Goal: Task Accomplishment & Management: Manage account settings

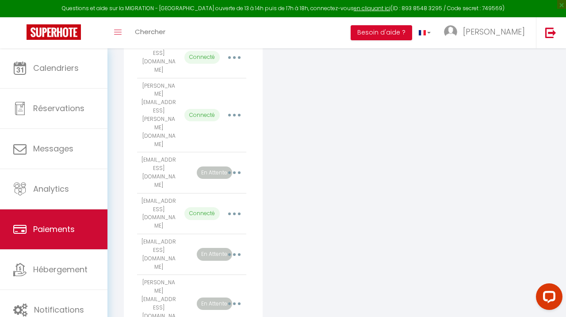
scroll to position [285, 0]
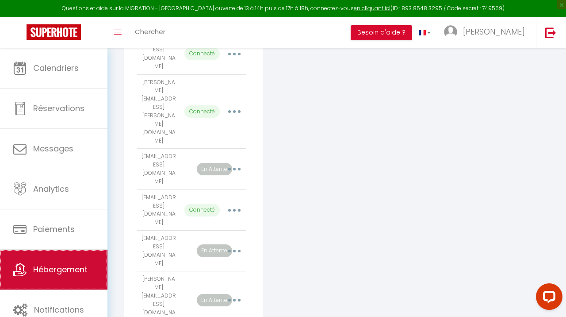
click at [64, 270] on span "Hébergement" at bounding box center [60, 268] width 54 height 11
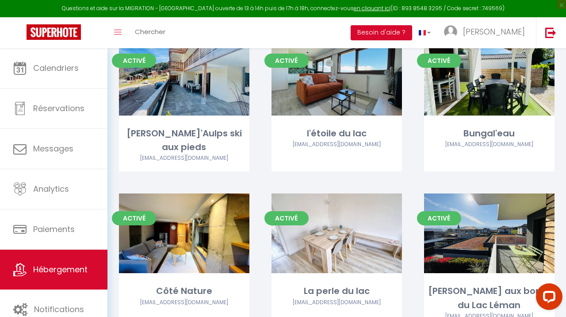
scroll to position [748, 0]
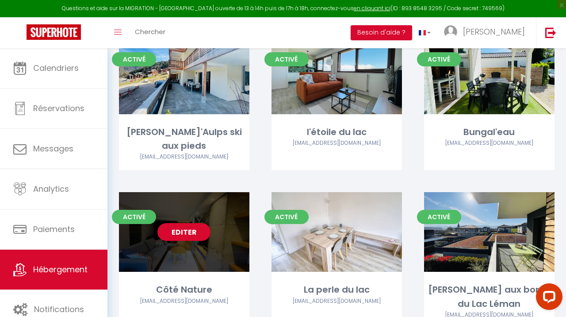
click at [180, 223] on link "Editer" at bounding box center [183, 232] width 53 height 18
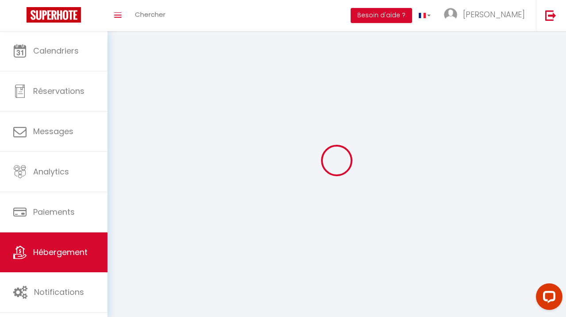
select select "1"
select select
select select "28"
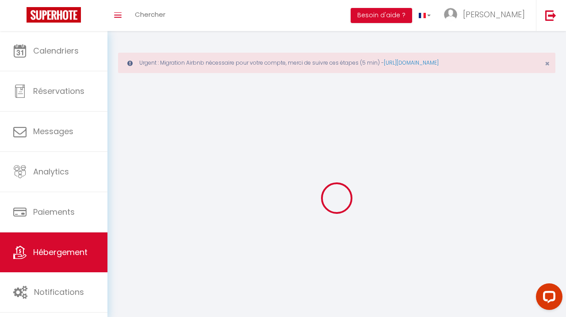
select select
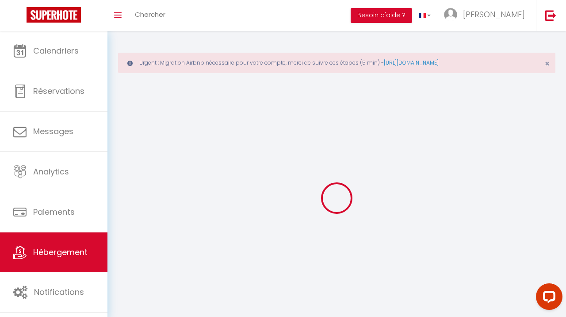
select select
checkbox input "false"
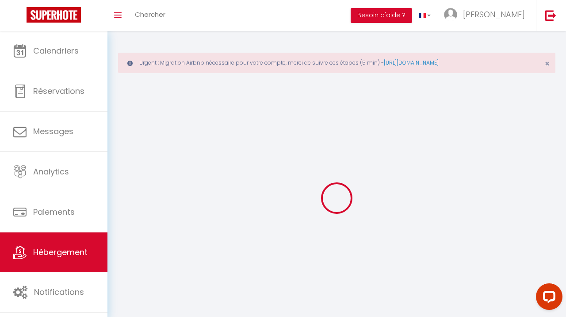
select select
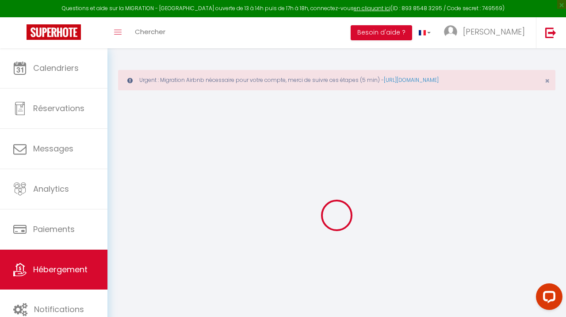
select select
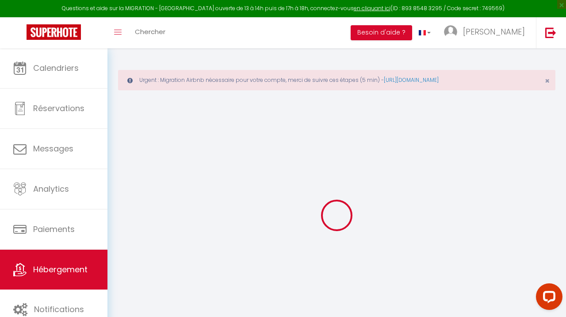
select select
checkbox input "false"
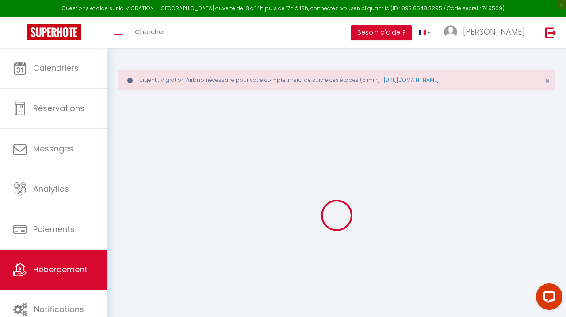
select select
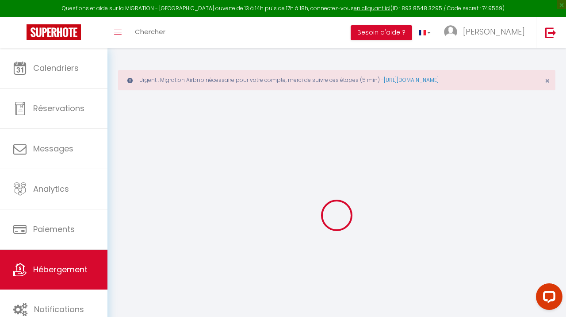
select select
checkbox input "false"
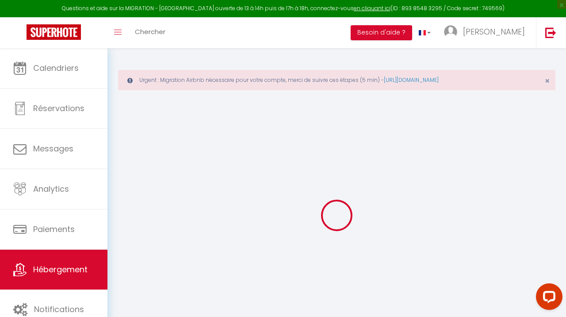
checkbox input "false"
select select
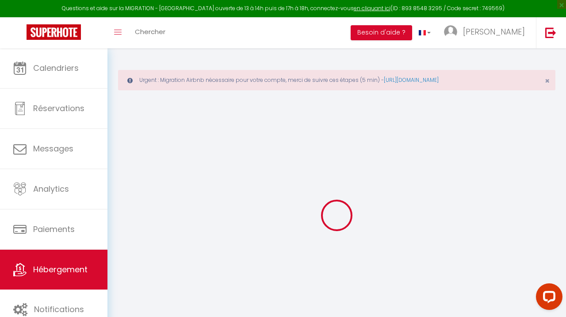
select select
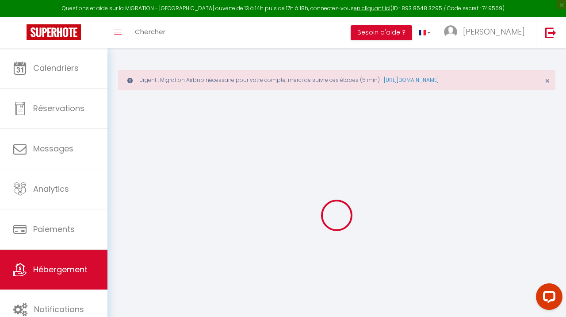
checkbox input "false"
select select
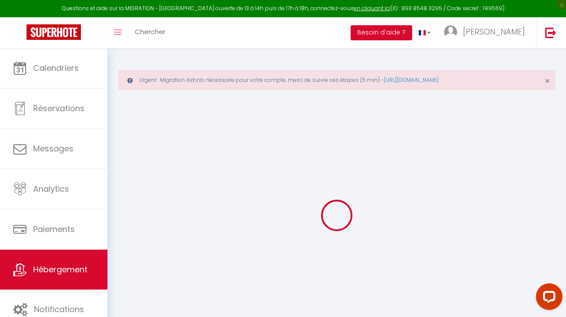
select select
type input "Côté Nature"
type input "[PERSON_NAME]"
type input "Elettro"
select select "2"
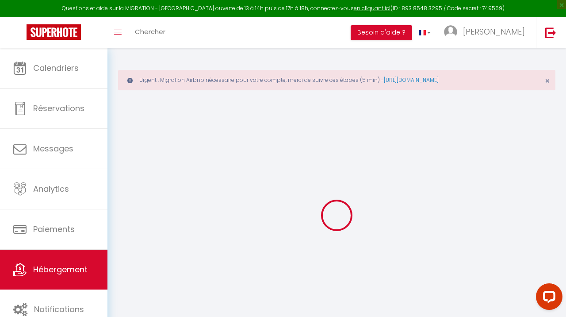
type input "60"
type input "45"
select select
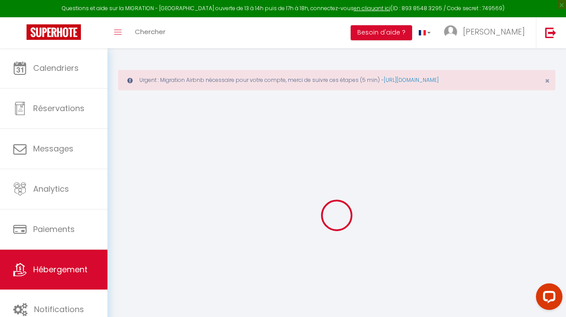
select select
type input "1276 route de prailles"
type input "74140"
type input "Sciez"
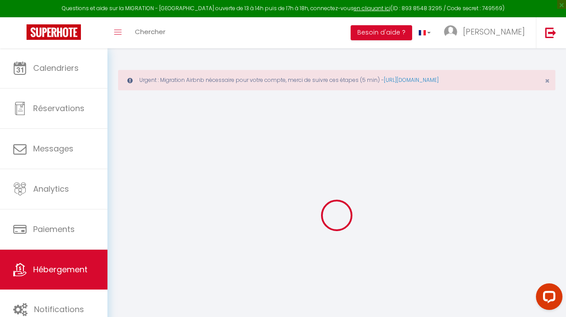
type input "[PERSON_NAME][EMAIL_ADDRESS][DOMAIN_NAME]"
select select
checkbox input "false"
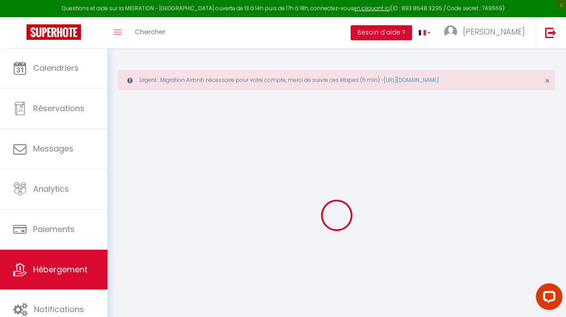
checkbox input "false"
type input "0"
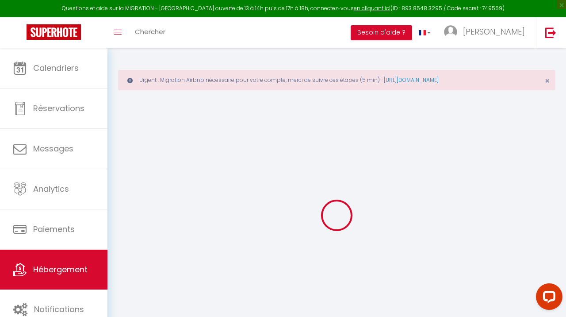
select select
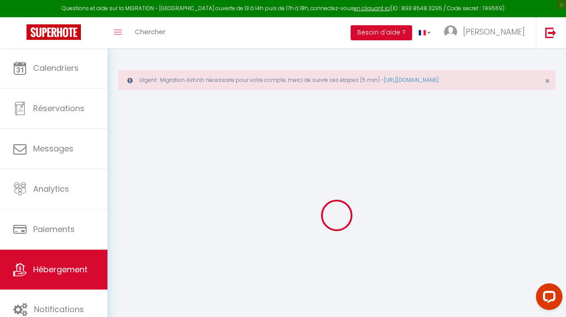
select select
checkbox input "false"
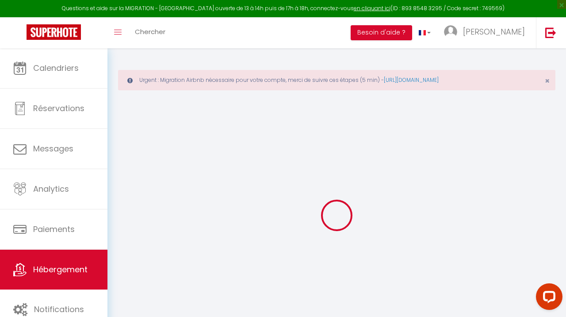
select select
checkbox input "false"
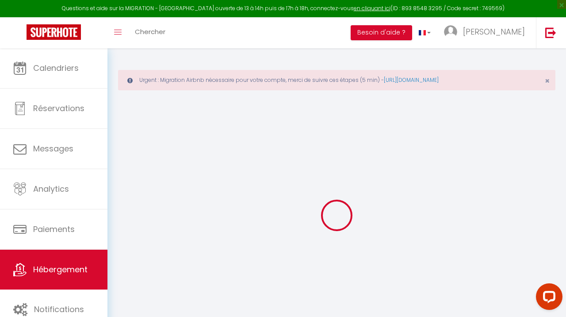
select select "14:00"
select select
select select "11:00"
select select "30"
select select "120"
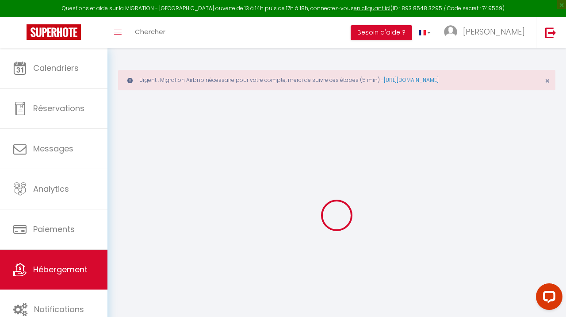
select select
checkbox input "false"
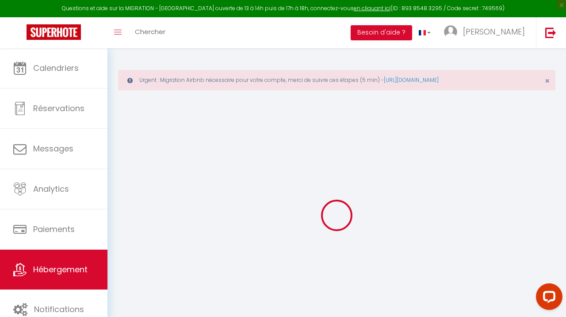
checkbox input "false"
select select
checkbox input "false"
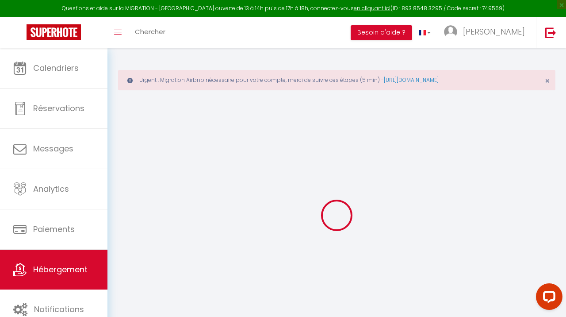
checkbox input "false"
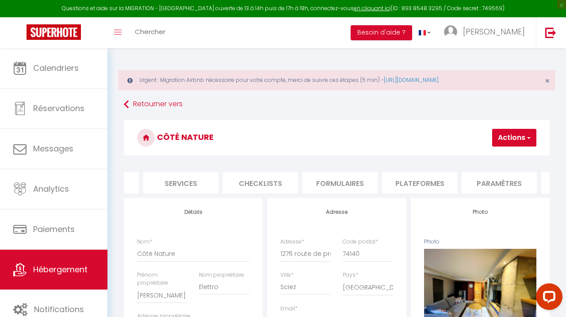
scroll to position [0, 217]
click at [437, 178] on li "Plateformes" at bounding box center [422, 183] width 75 height 22
select select
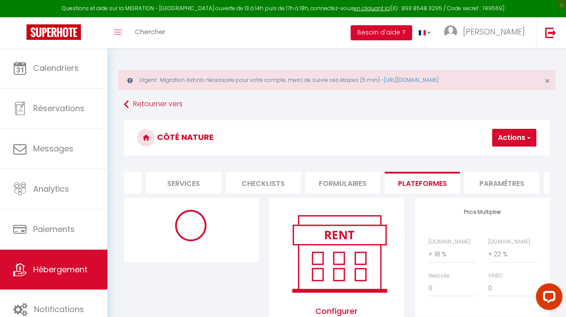
select select
select select "10944-1472333156479134979"
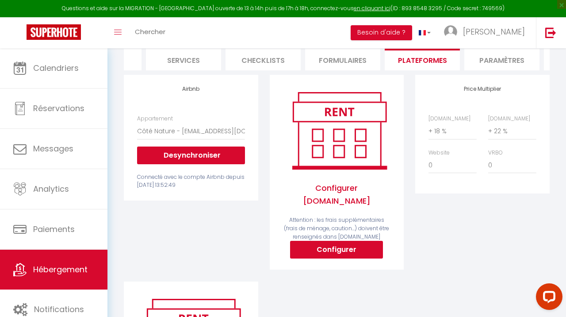
scroll to position [136, 0]
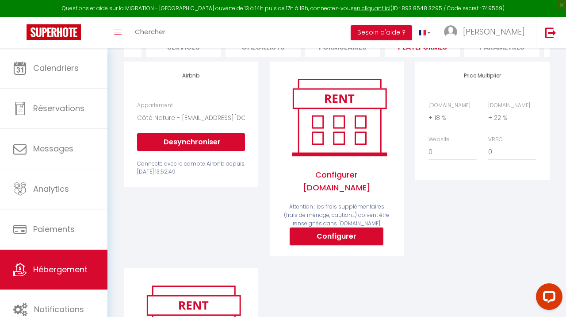
click at [328, 227] on button "Configurer" at bounding box center [336, 236] width 93 height 18
select select
type input "[PERSON_NAME][EMAIL_ADDRESS][DOMAIN_NAME]"
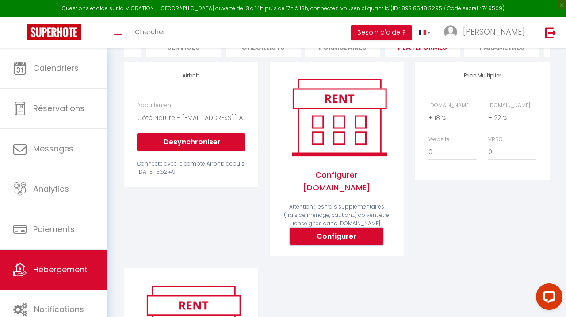
select select
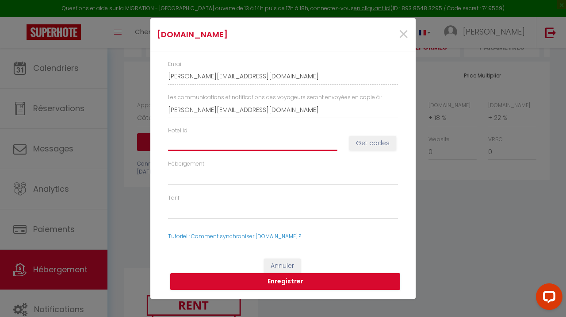
click at [263, 143] on input "Hotel id" at bounding box center [252, 143] width 169 height 16
paste input "14746327"
type input "14746327"
select select
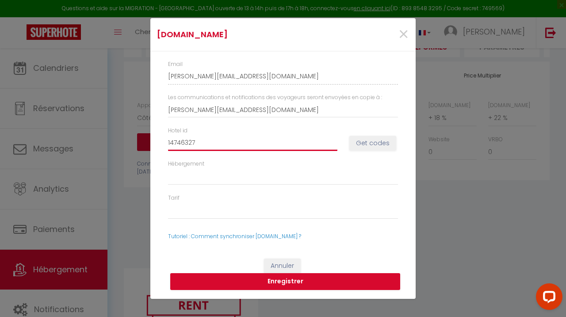
type input "14746327"
click at [359, 144] on button "Get codes" at bounding box center [372, 143] width 47 height 15
select select
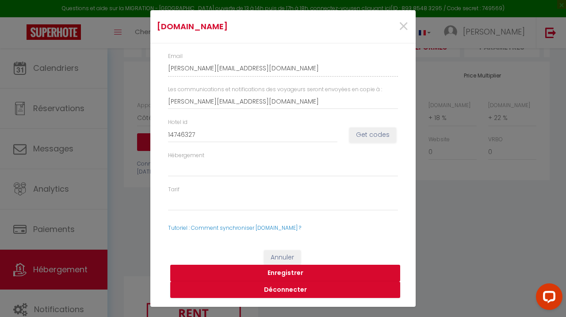
click at [283, 274] on button "Enregistrer" at bounding box center [285, 272] width 230 height 17
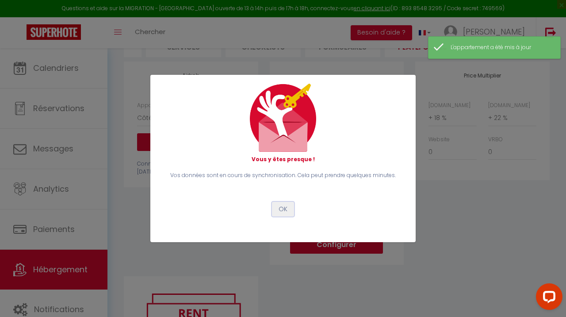
click at [282, 207] on button "OK" at bounding box center [283, 209] width 22 height 15
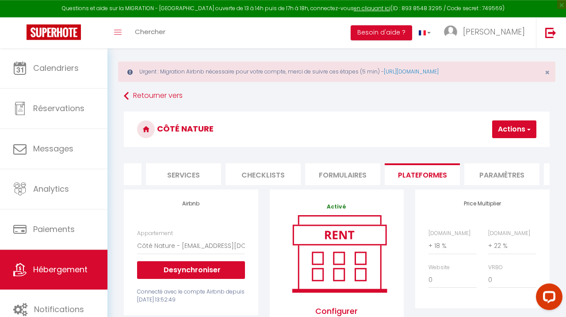
scroll to position [0, 0]
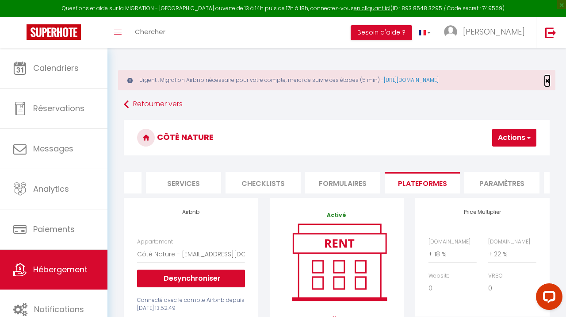
click at [548, 80] on span "×" at bounding box center [547, 80] width 5 height 11
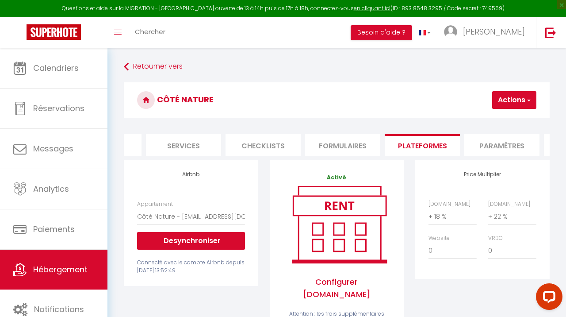
scroll to position [0, 217]
click at [507, 100] on button "Actions" at bounding box center [514, 100] width 44 height 18
click at [490, 118] on link "Enregistrer" at bounding box center [501, 119] width 70 height 11
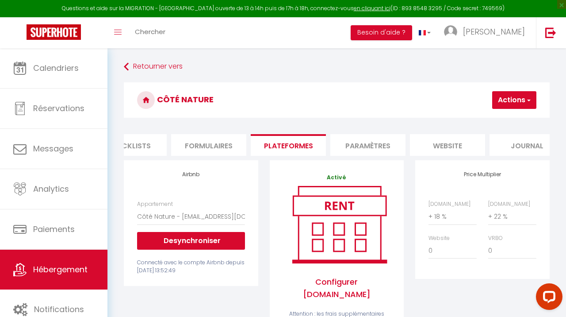
scroll to position [0, 353]
click at [451, 140] on li "website" at bounding box center [445, 145] width 75 height 22
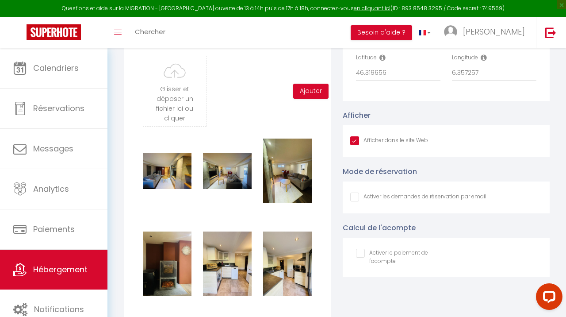
scroll to position [957, 0]
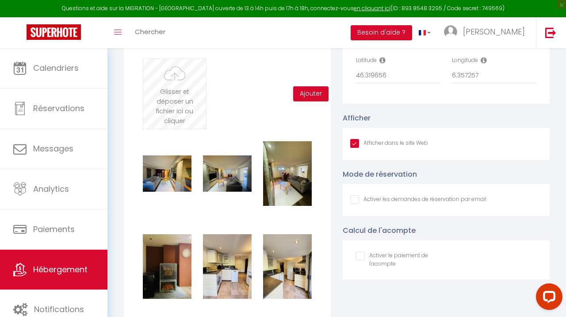
click at [179, 85] on input "file" at bounding box center [174, 94] width 63 height 70
type input "C:\fakepath\IMG_9177.jpeg"
checkbox input "true"
checkbox input "false"
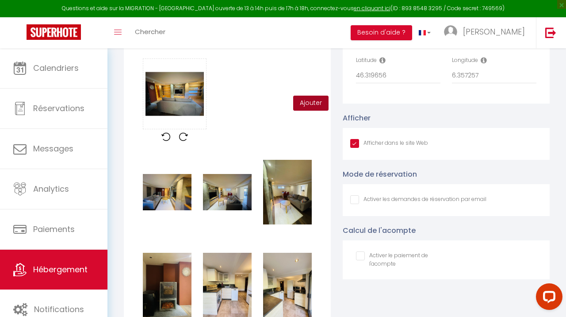
click at [314, 103] on button "Ajouter" at bounding box center [310, 102] width 35 height 15
checkbox input "true"
checkbox input "false"
checkbox input "true"
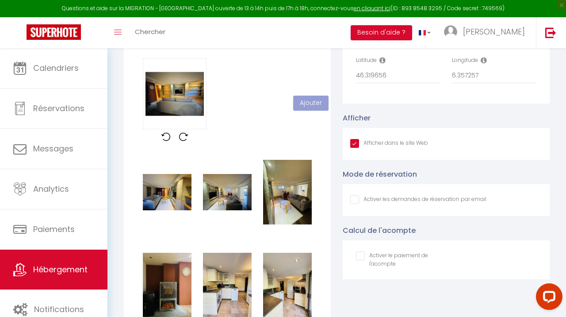
checkbox input "false"
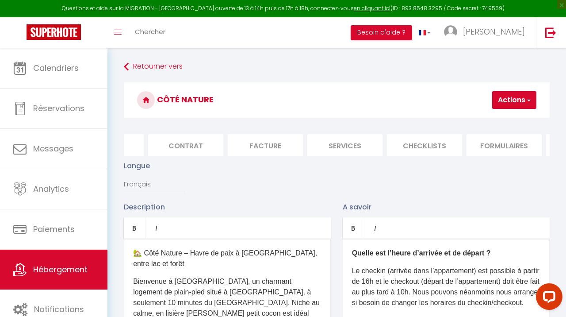
scroll to position [0, 0]
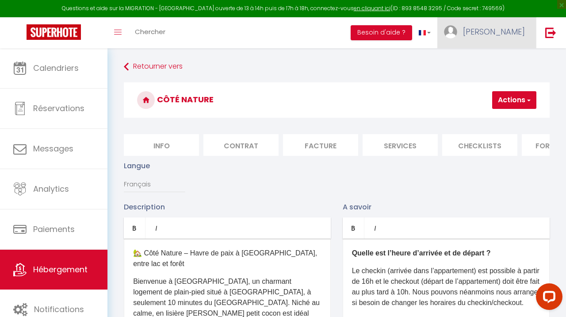
click at [503, 35] on span "[PERSON_NAME]" at bounding box center [494, 31] width 62 height 11
click at [493, 76] on link "Équipe" at bounding box center [500, 77] width 65 height 15
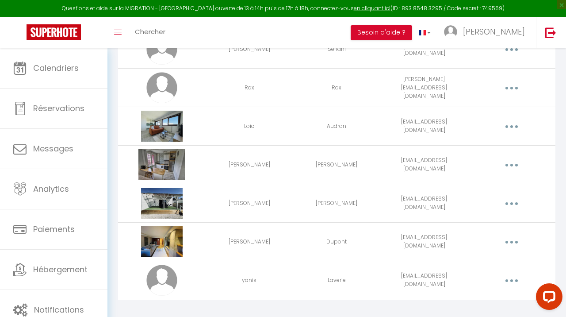
scroll to position [673, 0]
